Goal: Information Seeking & Learning: Learn about a topic

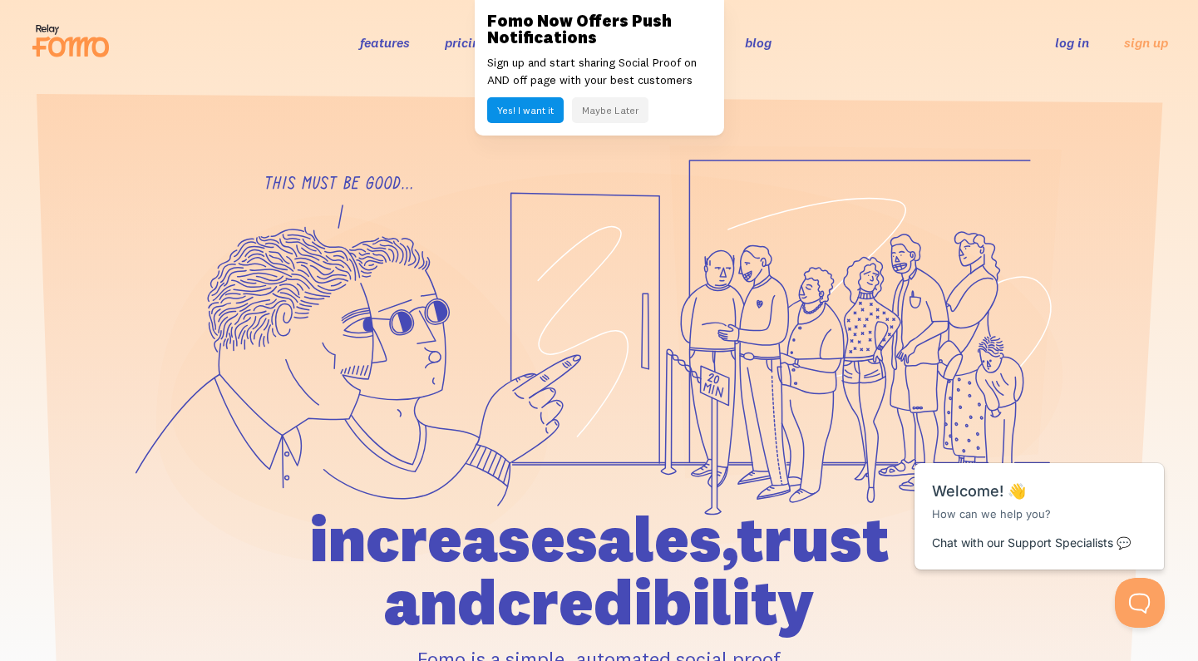
click at [601, 107] on button "Maybe Later" at bounding box center [610, 110] width 76 height 26
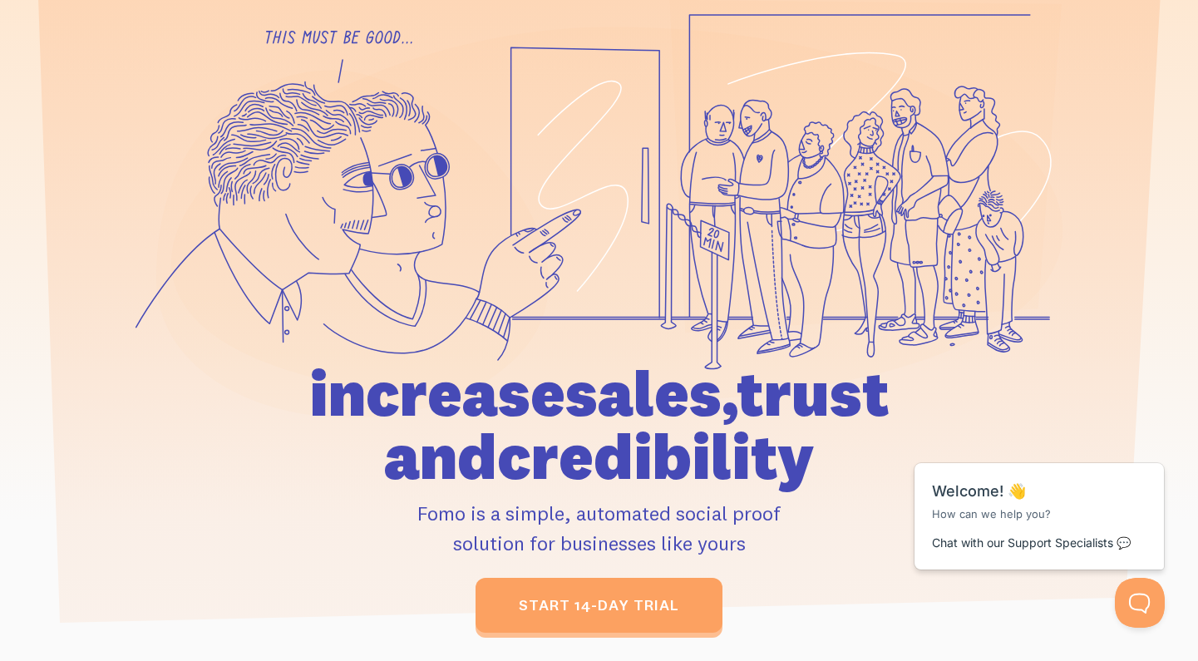
scroll to position [145, 0]
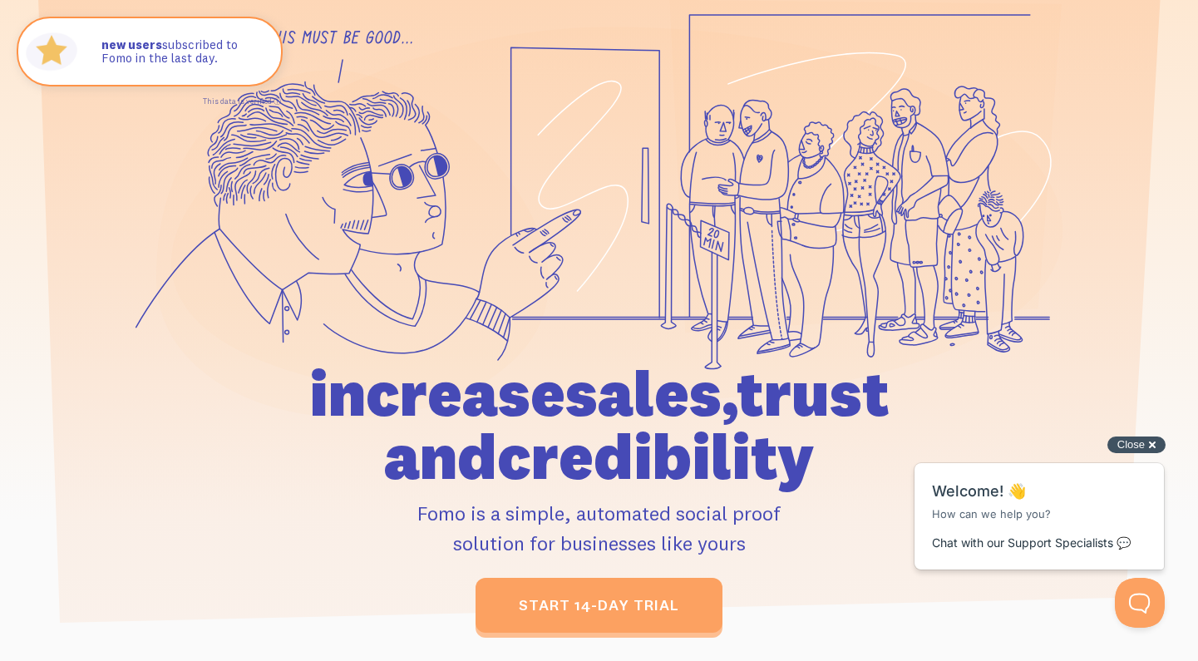
click at [1146, 442] on div "Close cross-small" at bounding box center [1136, 444] width 58 height 17
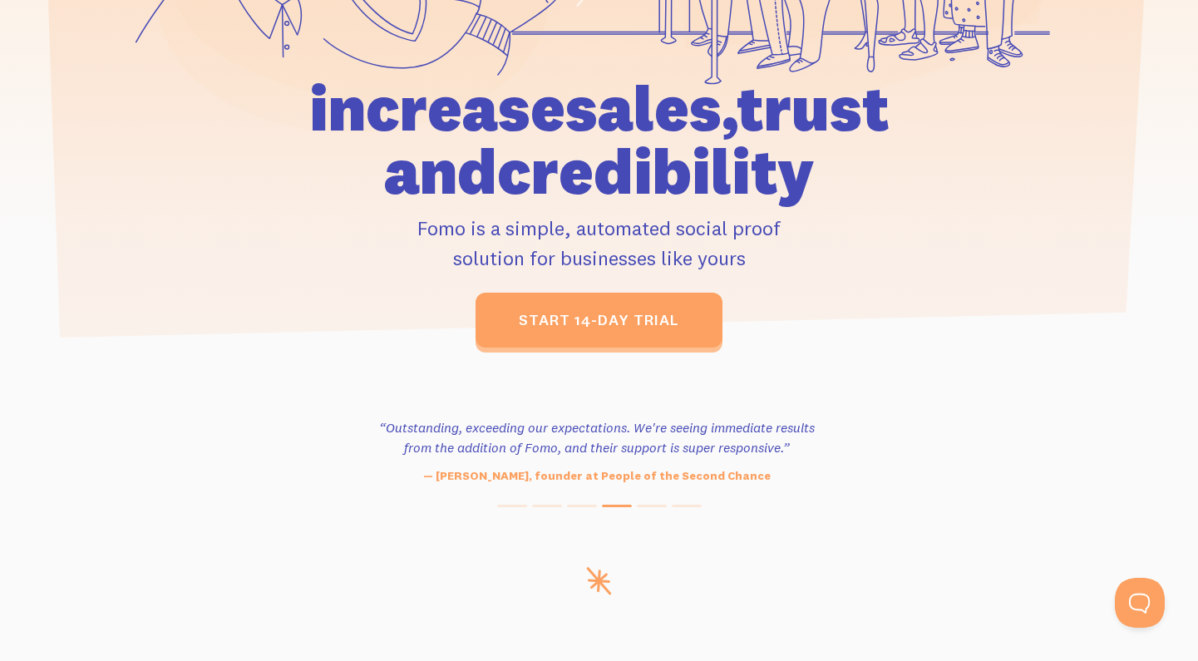
scroll to position [462, 0]
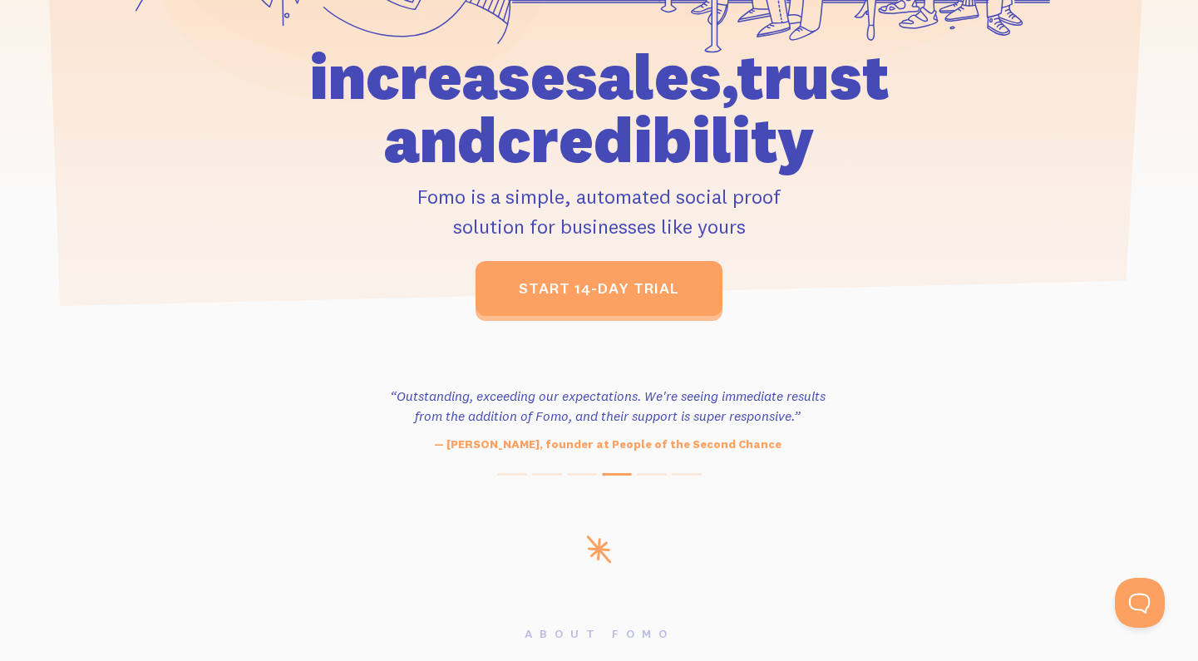
drag, startPoint x: 525, startPoint y: 402, endPoint x: 670, endPoint y: 402, distance: 144.6
click at [666, 402] on h3 "“Outstanding, exceeding our expectations. We're seeing immediate results from t…" at bounding box center [608, 406] width 454 height 40
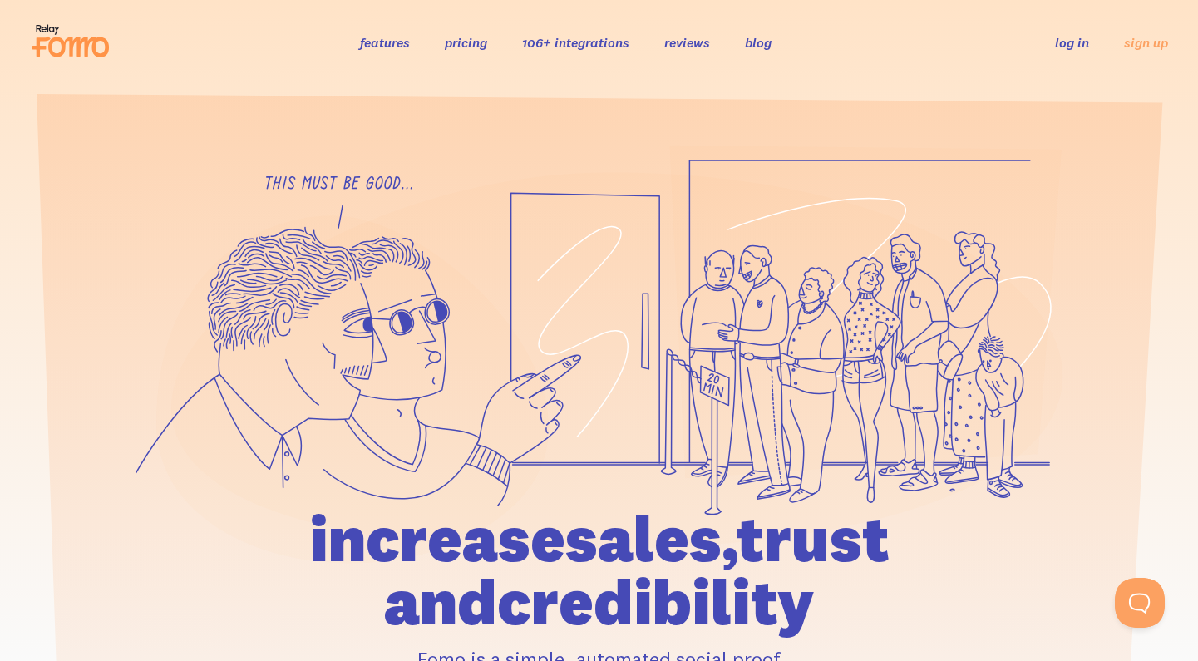
scroll to position [0, 0]
click at [377, 43] on link "features" at bounding box center [385, 42] width 50 height 17
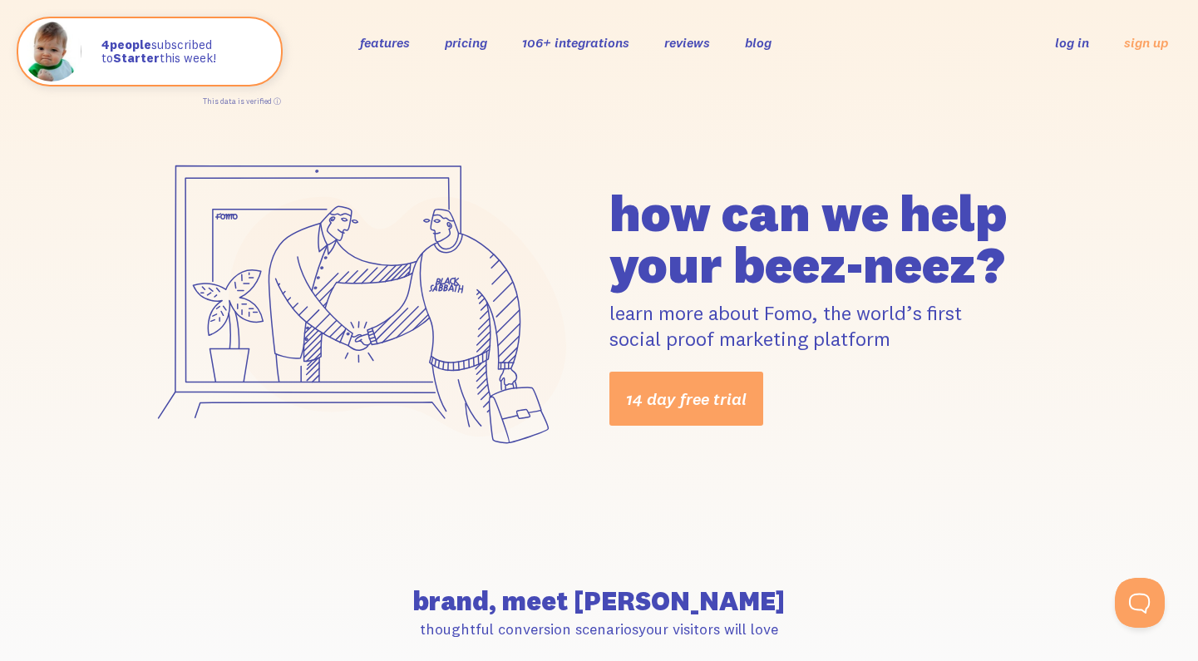
click at [455, 42] on link "pricing" at bounding box center [466, 42] width 42 height 17
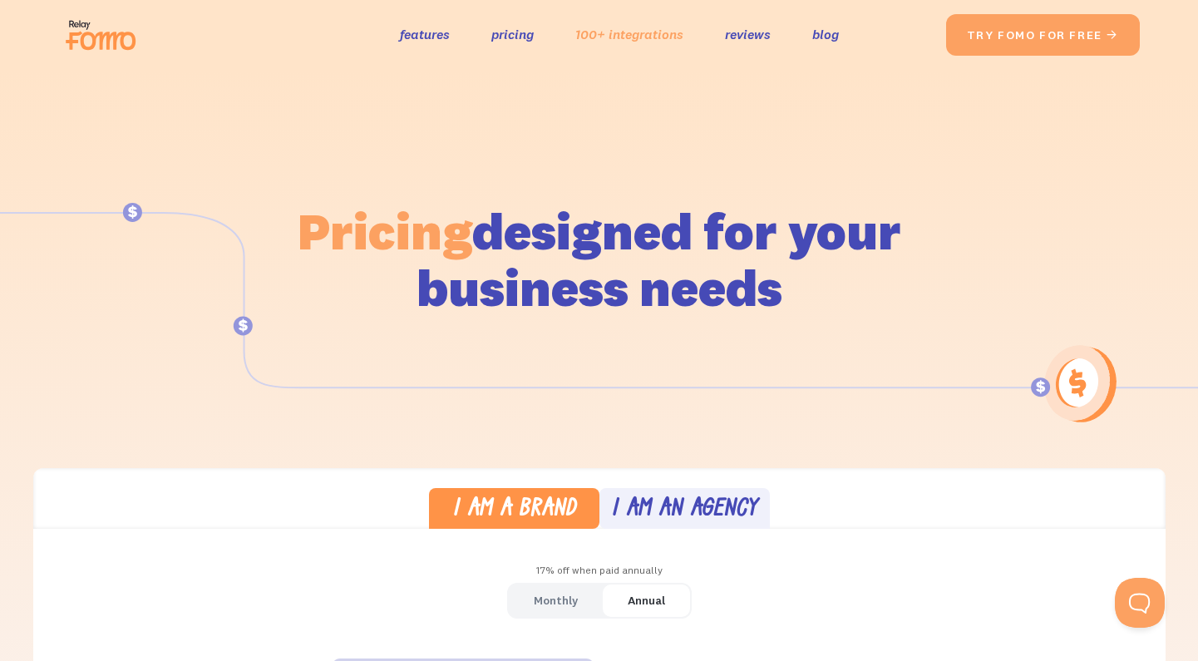
click at [599, 36] on link "100+ integrations" at bounding box center [629, 34] width 108 height 24
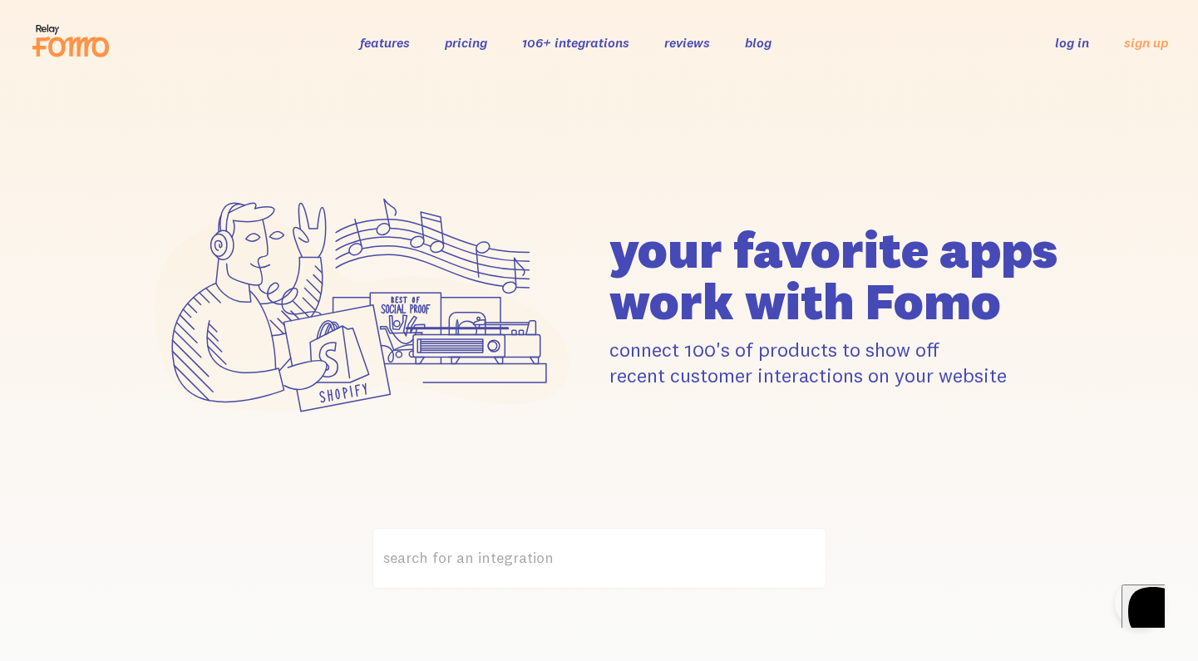
click at [550, 43] on link "106+ integrations" at bounding box center [575, 42] width 107 height 17
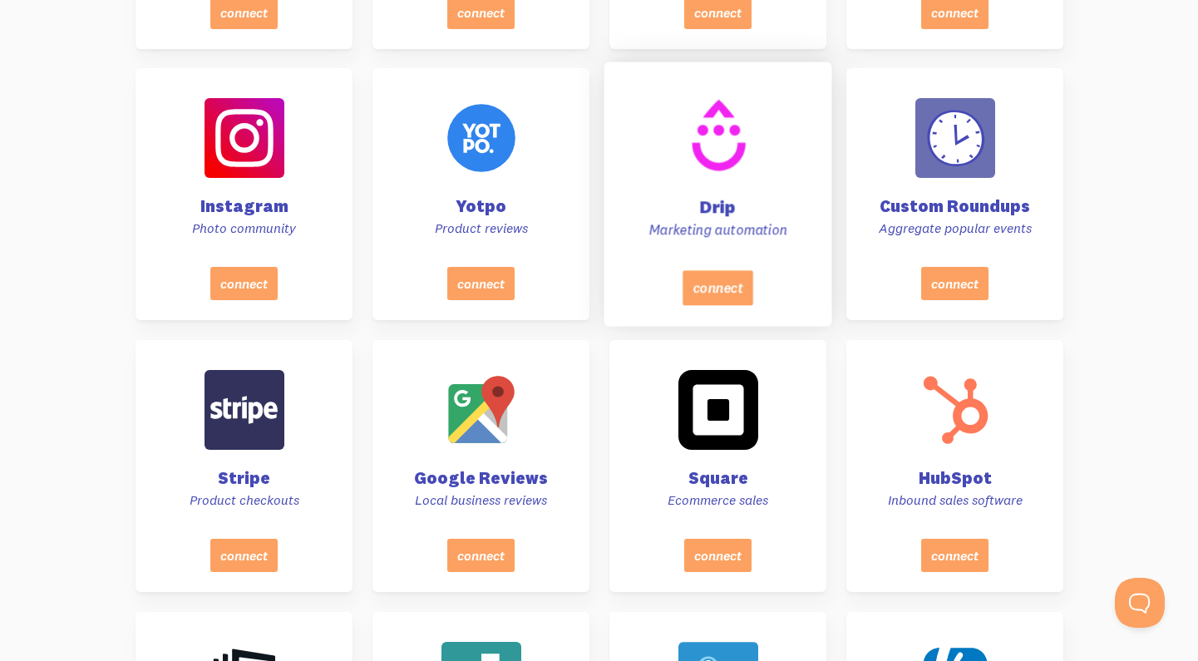
scroll to position [1143, 0]
click at [702, 169] on div at bounding box center [718, 136] width 84 height 84
